Goal: Book appointment/travel/reservation

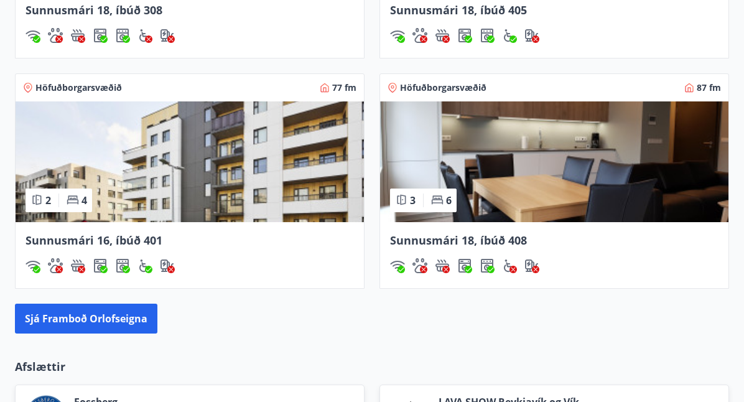
scroll to position [1238, 0]
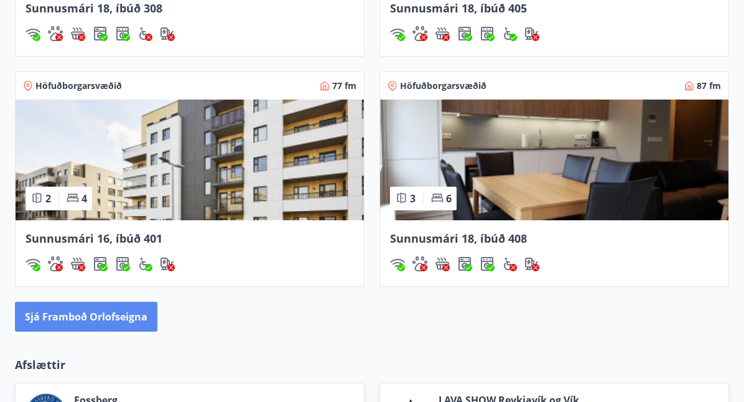
click at [80, 318] on button "Sjá framboð orlofseigna" at bounding box center [86, 317] width 142 height 30
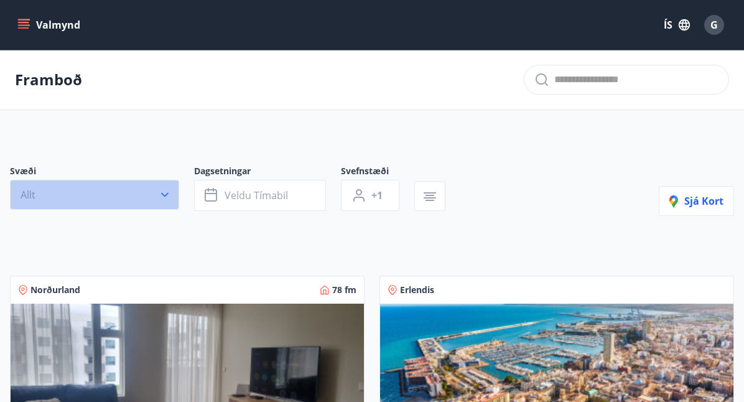
click at [157, 190] on button "Allt" at bounding box center [94, 195] width 169 height 30
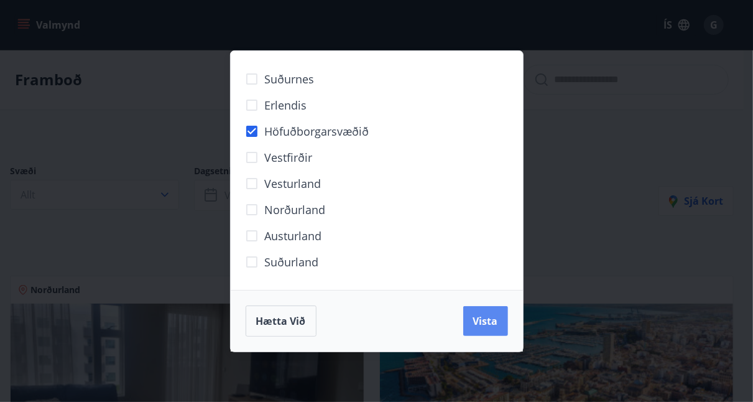
click at [488, 326] on span "Vista" at bounding box center [485, 321] width 25 height 14
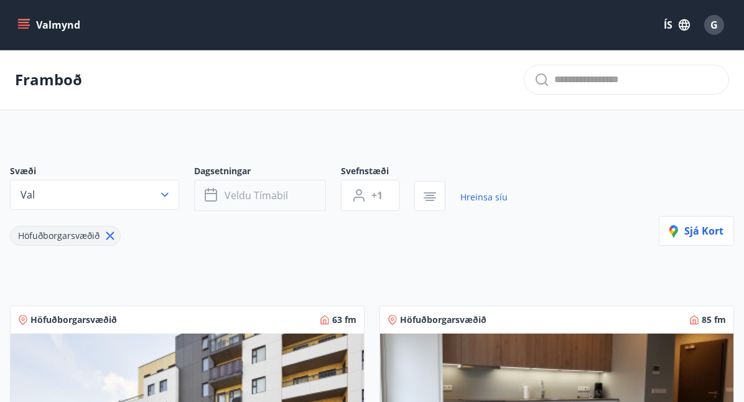
click at [279, 197] on span "Veldu tímabil" at bounding box center [255, 195] width 63 height 14
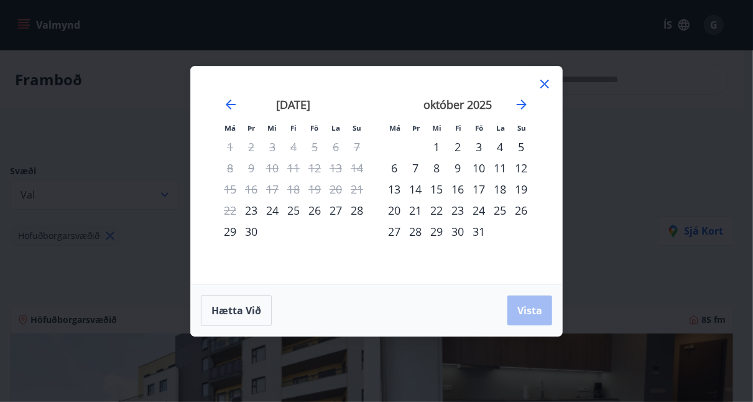
click at [230, 240] on div "29" at bounding box center [230, 231] width 21 height 21
click at [437, 147] on div "1" at bounding box center [436, 146] width 21 height 21
click at [532, 313] on span "Vista" at bounding box center [529, 310] width 25 height 14
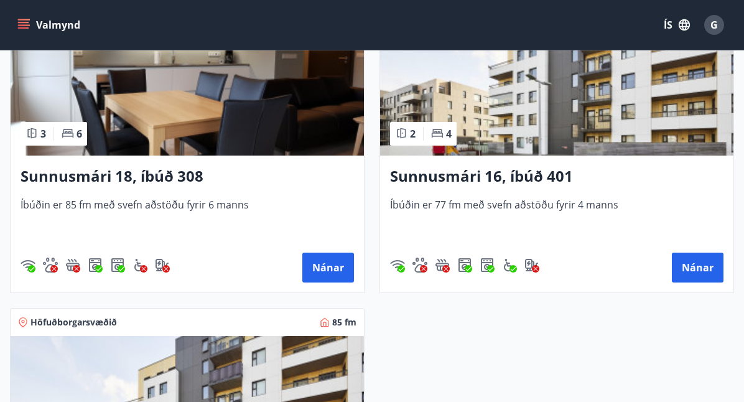
scroll to position [321, 0]
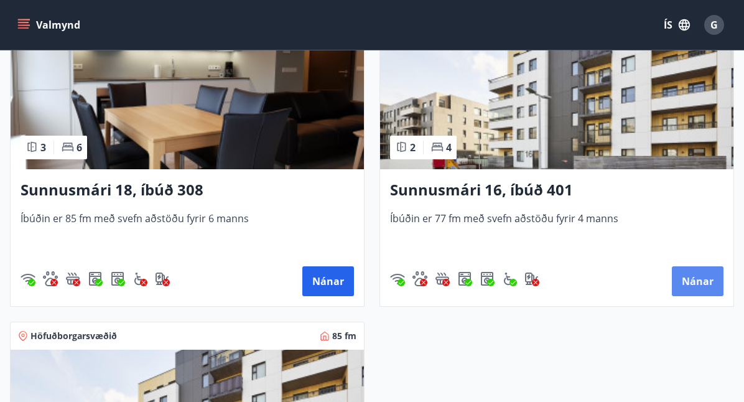
click at [702, 287] on button "Nánar" at bounding box center [698, 281] width 52 height 30
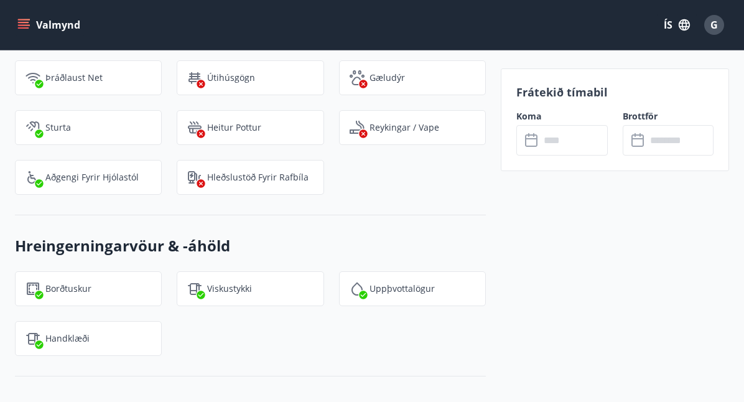
scroll to position [1430, 0]
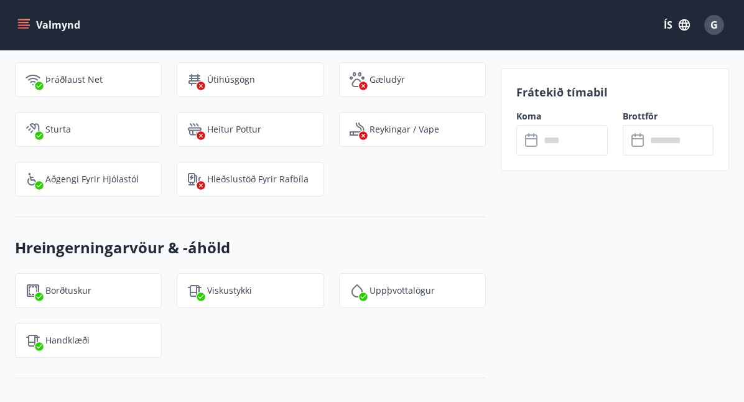
click at [542, 145] on input "text" at bounding box center [573, 140] width 67 height 30
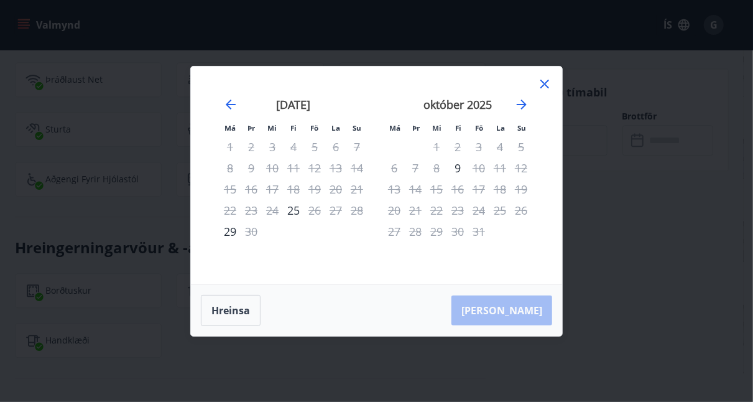
click at [545, 83] on icon at bounding box center [545, 84] width 2 height 2
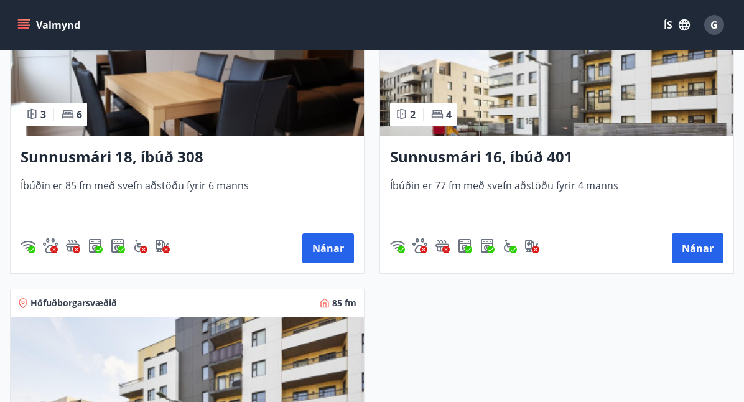
scroll to position [359, 0]
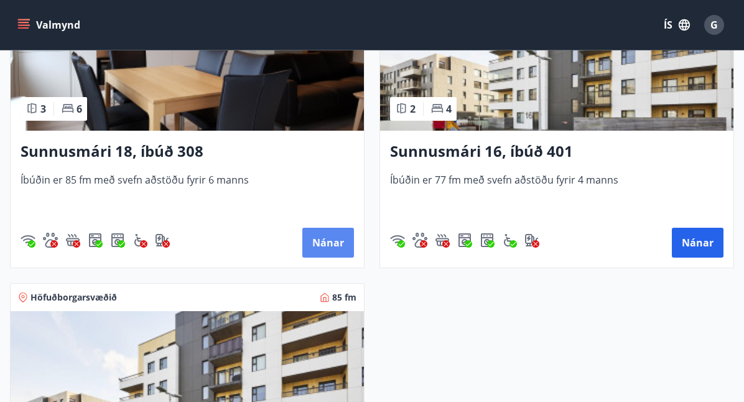
click at [321, 241] on button "Nánar" at bounding box center [328, 243] width 52 height 30
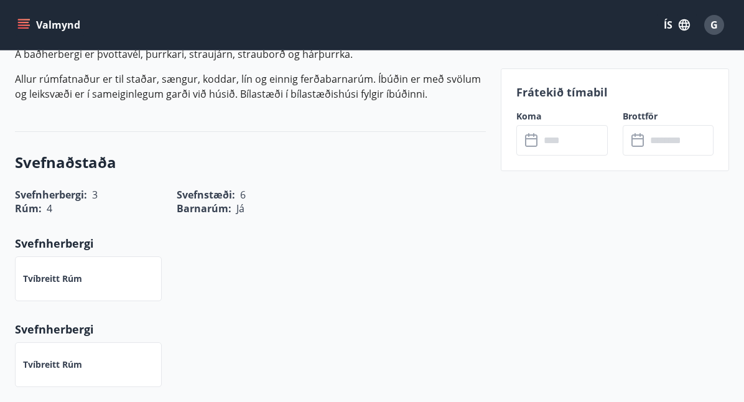
scroll to position [489, 0]
click at [547, 147] on input "text" at bounding box center [573, 140] width 67 height 30
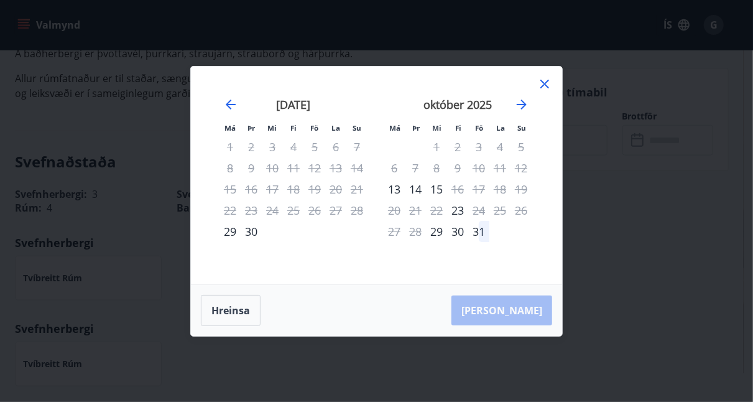
click at [230, 234] on div "29" at bounding box center [230, 231] width 21 height 21
click at [437, 149] on div "1" at bounding box center [436, 146] width 21 height 21
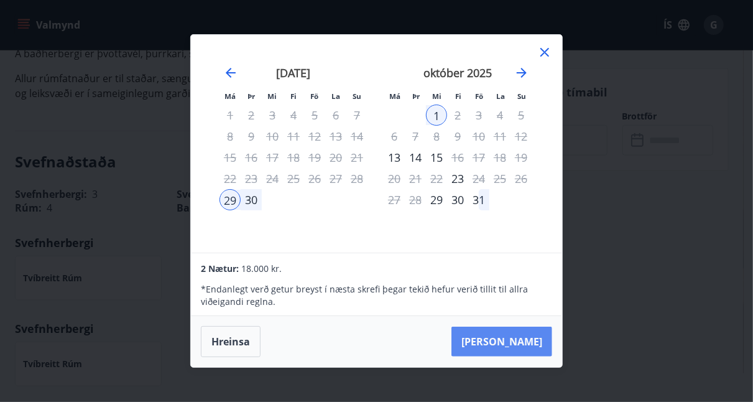
click at [535, 345] on button "[PERSON_NAME]" at bounding box center [501, 341] width 101 height 30
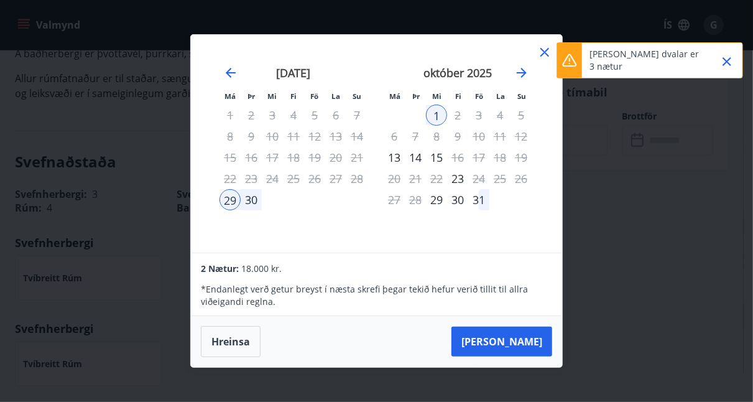
click at [725, 65] on icon "Close" at bounding box center [726, 61] width 15 height 15
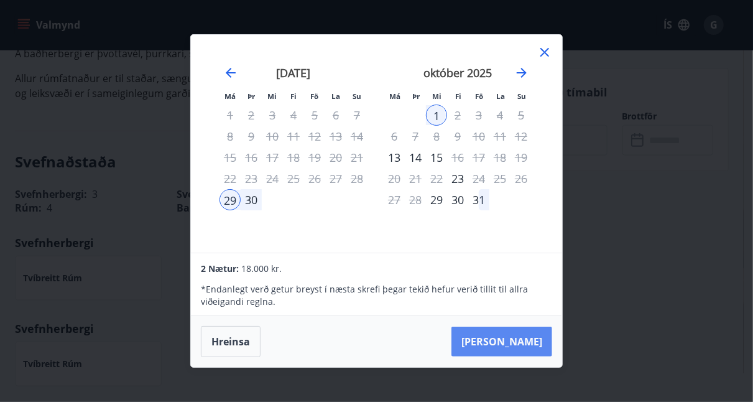
click at [527, 348] on button "[PERSON_NAME]" at bounding box center [501, 341] width 101 height 30
click at [545, 52] on icon at bounding box center [545, 53] width 2 height 2
